Goal: Information Seeking & Learning: Learn about a topic

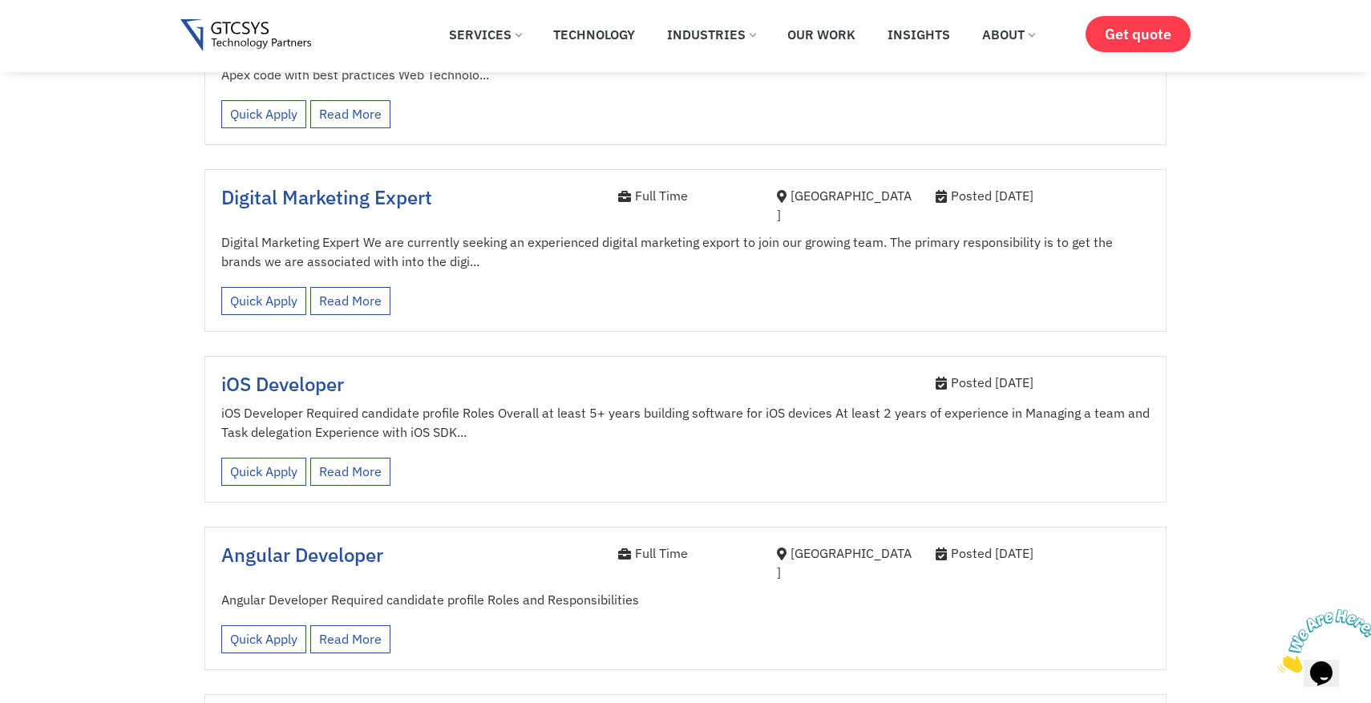
scroll to position [1554, 0]
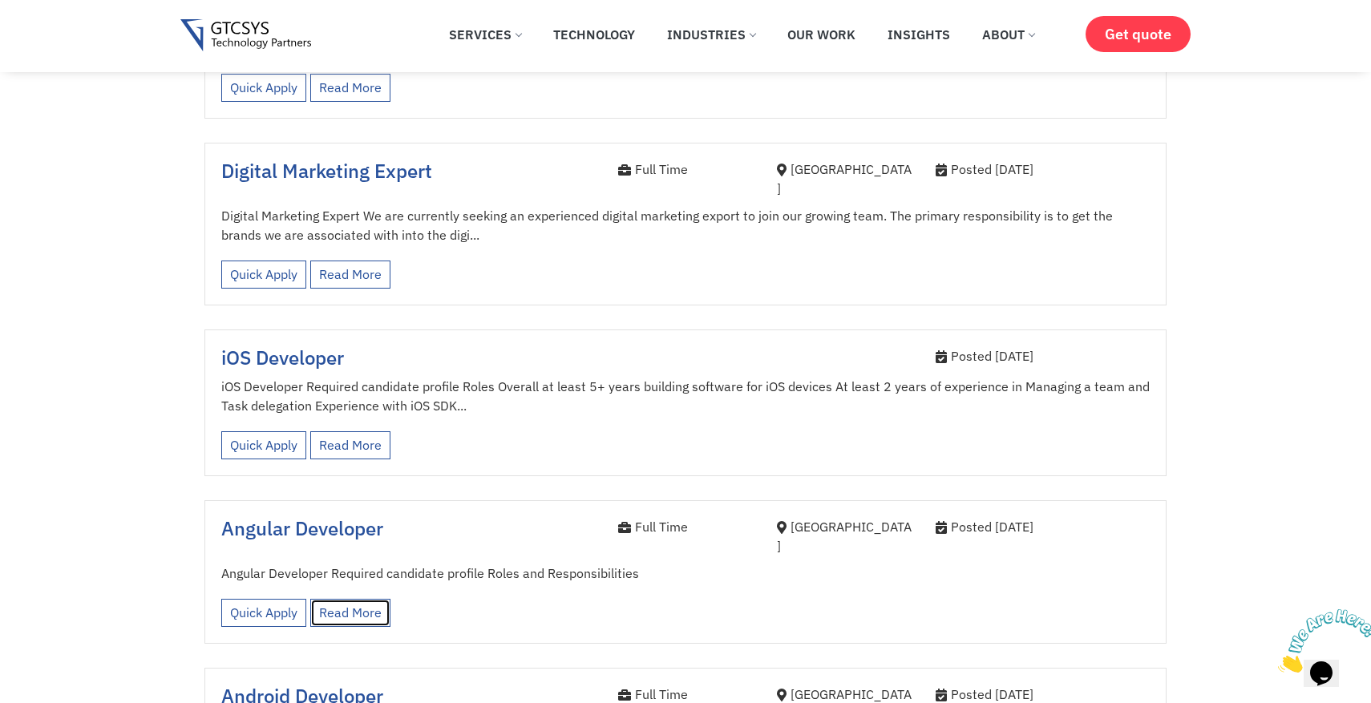
click at [350, 599] on link "Read More" at bounding box center [350, 613] width 80 height 28
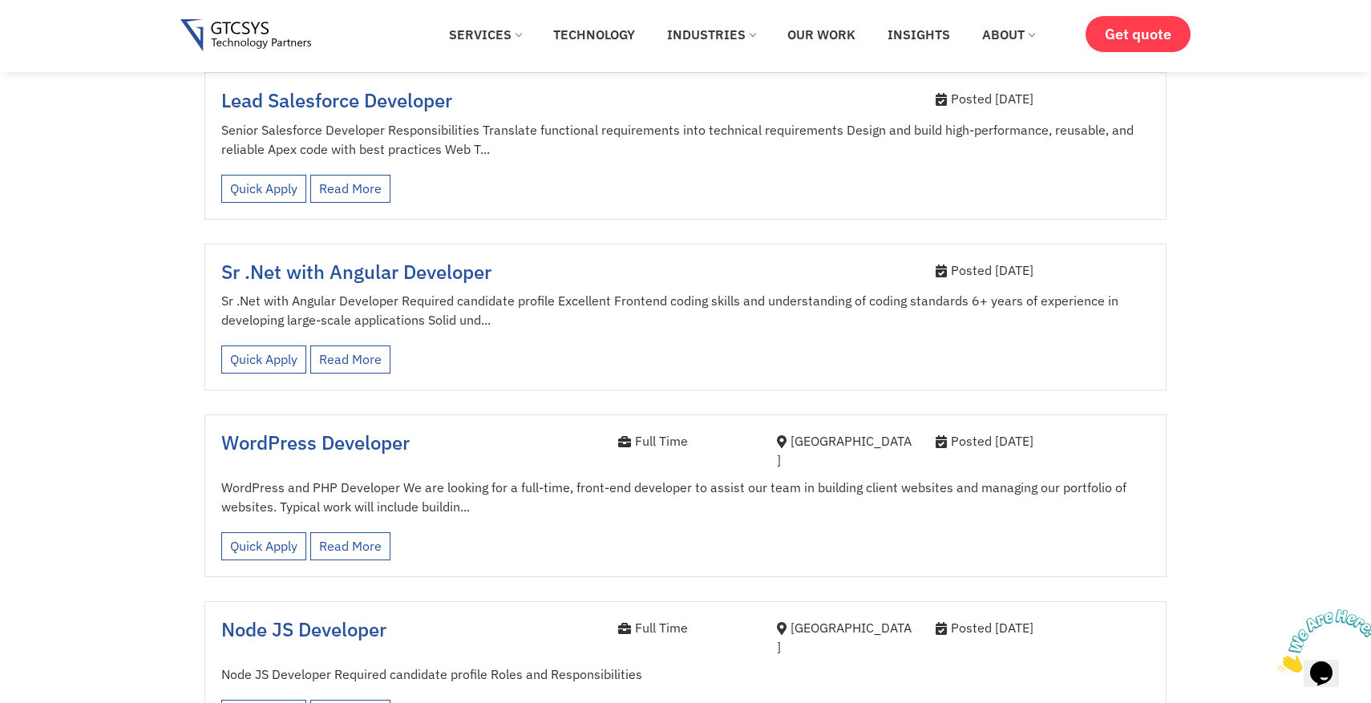
scroll to position [2453, 0]
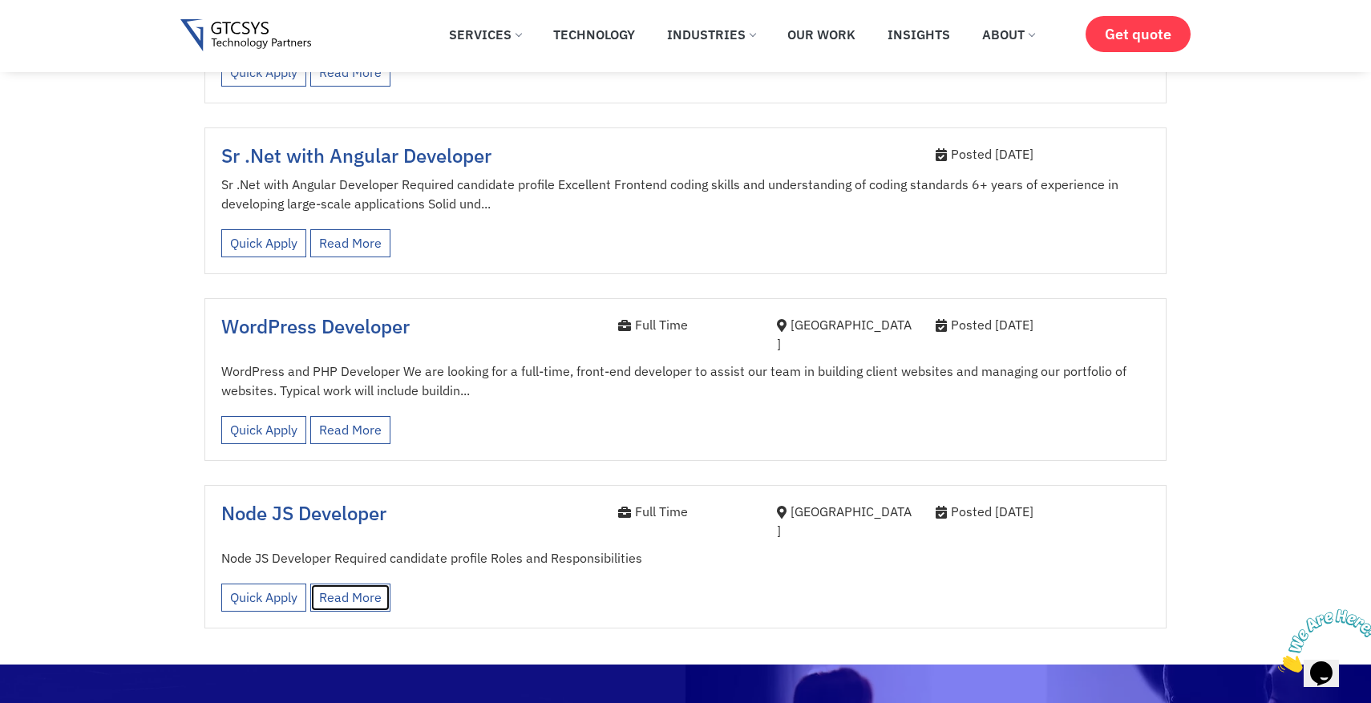
click at [365, 584] on link "Read More" at bounding box center [350, 598] width 80 height 28
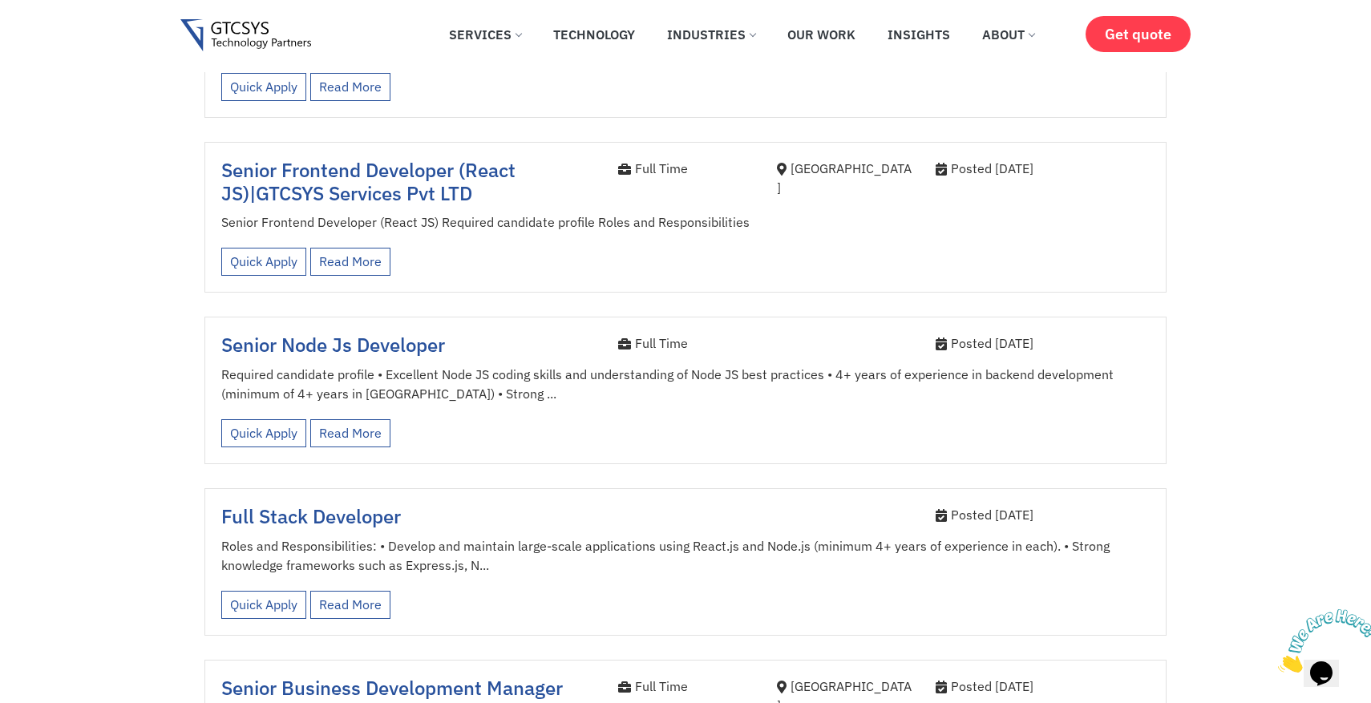
scroll to position [702, 0]
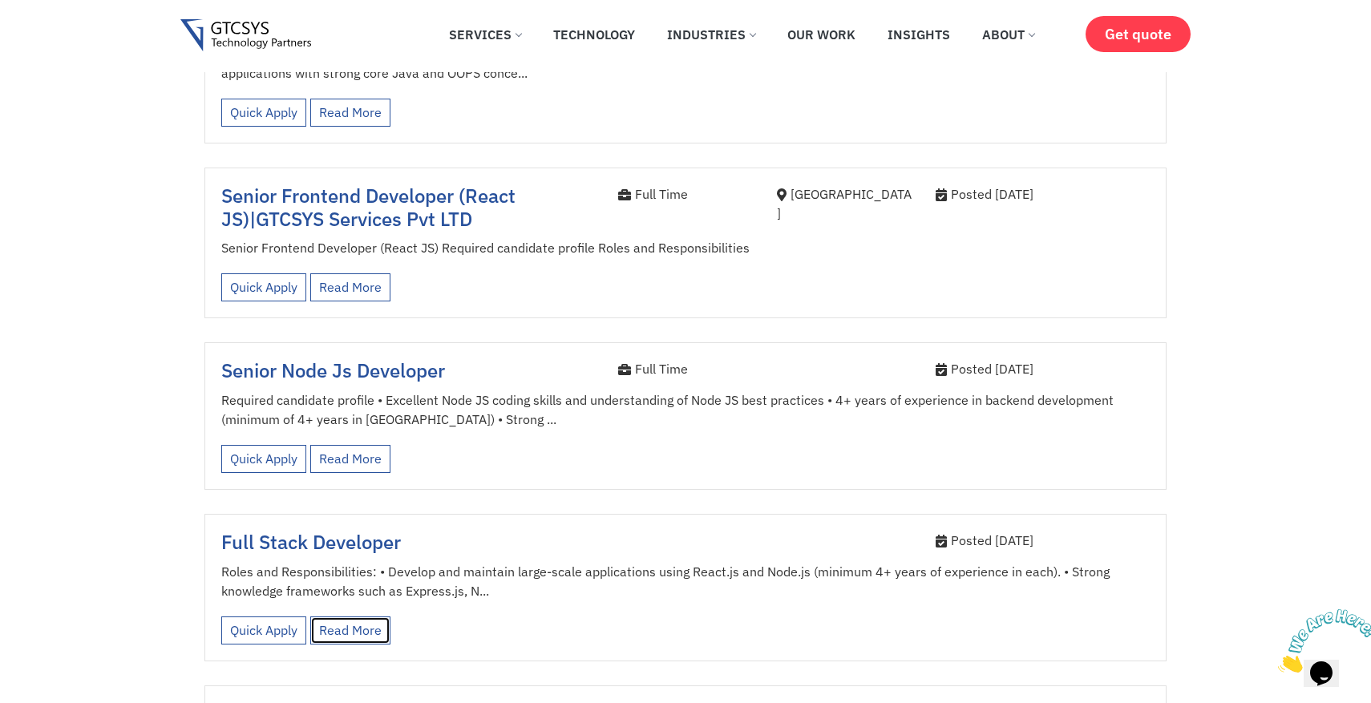
click at [350, 617] on link "Read More" at bounding box center [350, 631] width 80 height 28
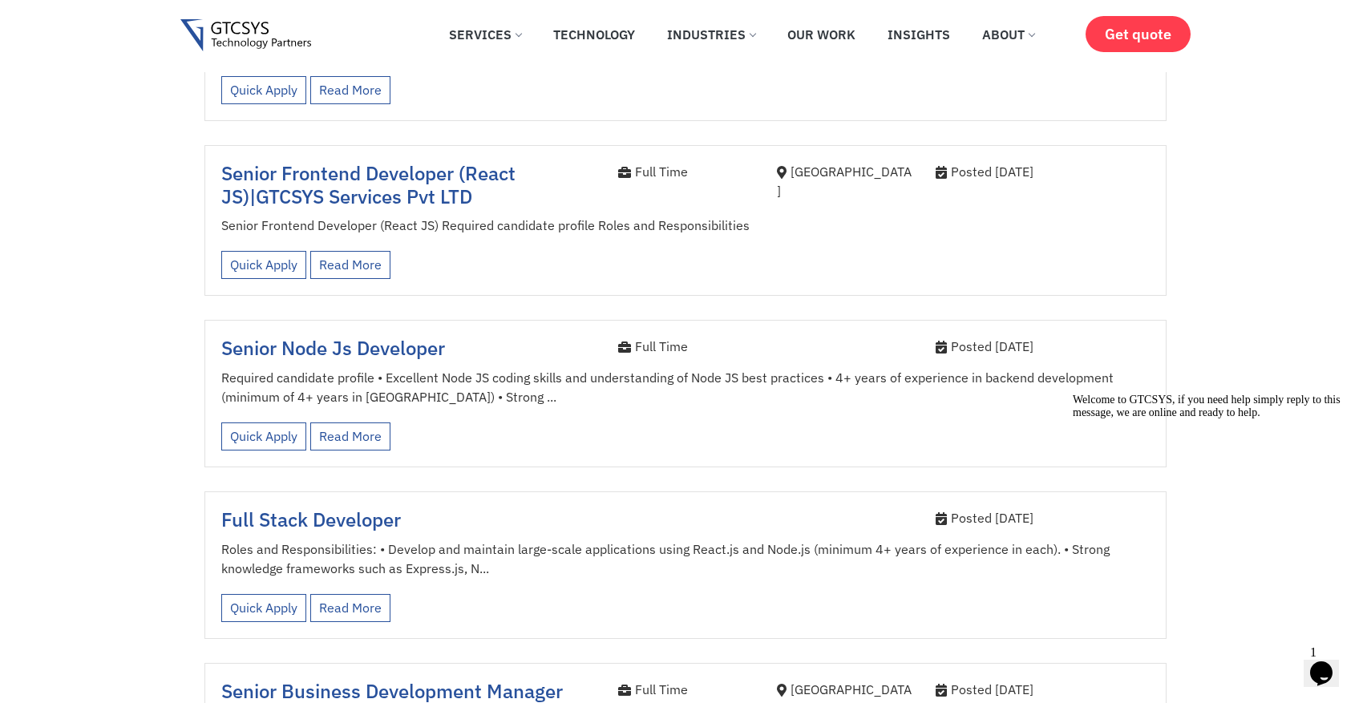
scroll to position [791, 0]
